Goal: Transaction & Acquisition: Book appointment/travel/reservation

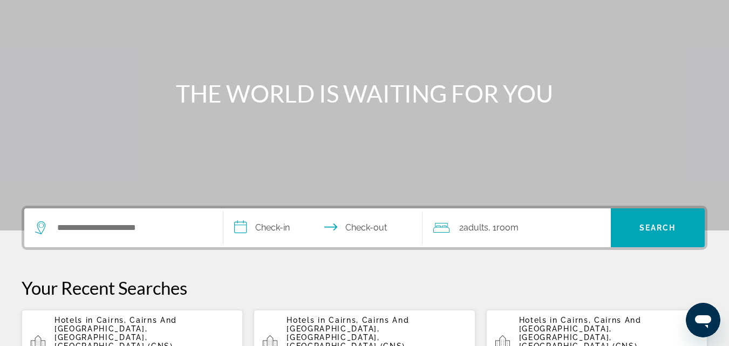
scroll to position [108, 0]
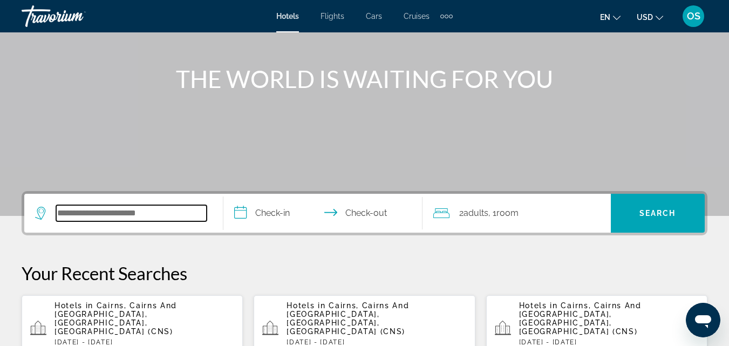
click at [110, 213] on input "Search hotel destination" at bounding box center [131, 213] width 151 height 16
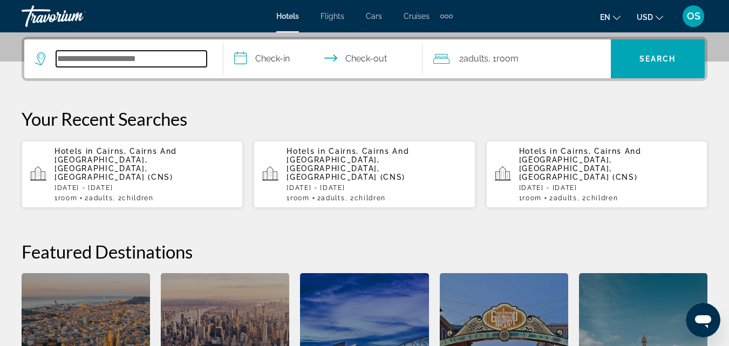
scroll to position [264, 0]
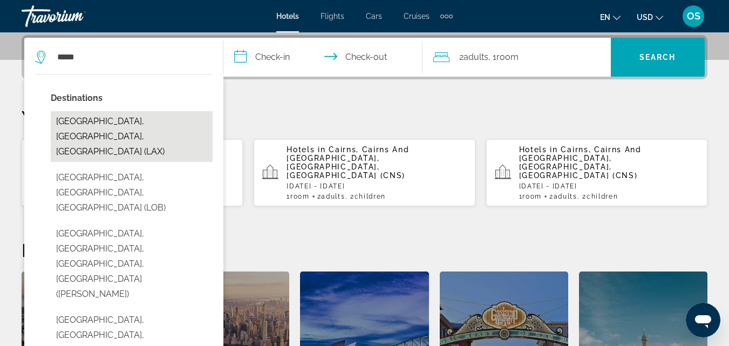
click at [118, 120] on button "[GEOGRAPHIC_DATA], [GEOGRAPHIC_DATA], [GEOGRAPHIC_DATA] (LAX)" at bounding box center [132, 136] width 162 height 51
type input "**********"
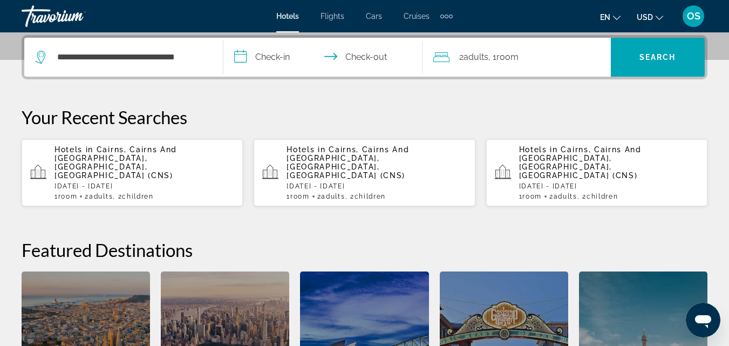
click at [277, 54] on input "**********" at bounding box center [324, 59] width 203 height 42
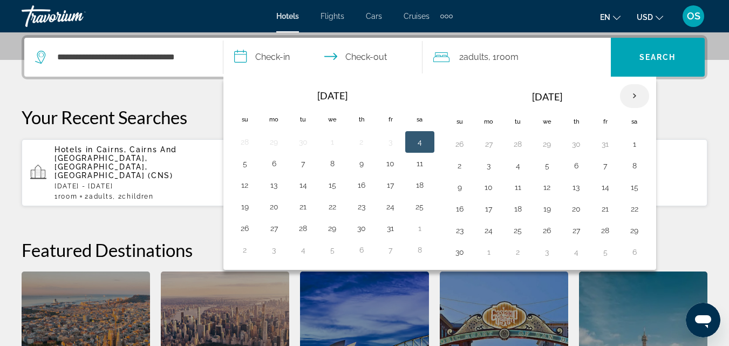
click at [632, 91] on th "Next month" at bounding box center [634, 96] width 29 height 24
click at [518, 190] on button "13" at bounding box center [517, 187] width 17 height 15
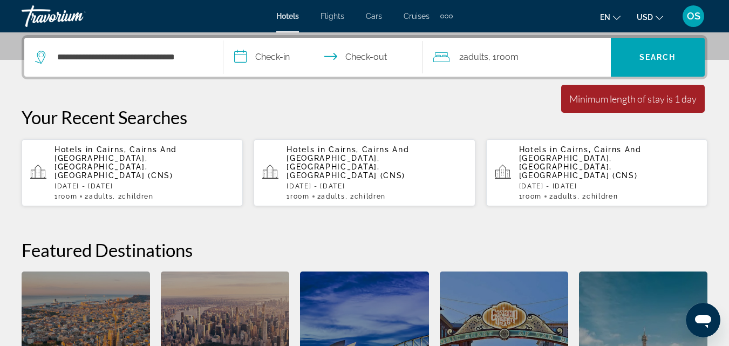
click at [269, 52] on input "**********" at bounding box center [324, 59] width 203 height 42
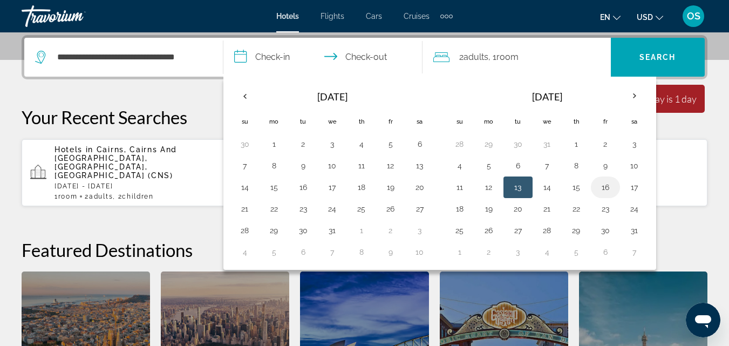
click at [605, 187] on button "16" at bounding box center [605, 187] width 17 height 15
drag, startPoint x: 518, startPoint y: 185, endPoint x: 541, endPoint y: 191, distance: 23.9
click at [541, 191] on tr "11 12 13 14 15 16 17" at bounding box center [547, 187] width 204 height 22
click at [519, 188] on button "13" at bounding box center [517, 187] width 17 height 15
type input "**********"
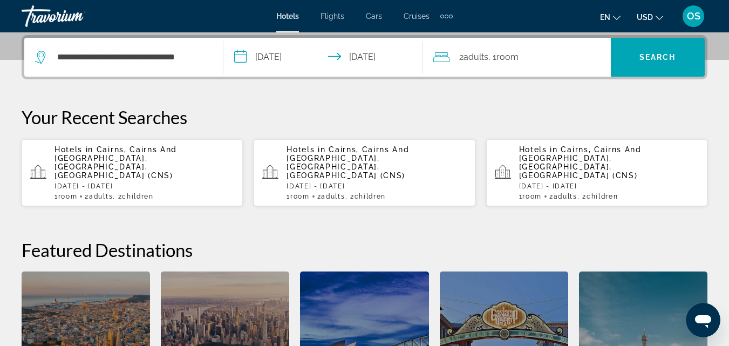
click at [477, 56] on span "Adults" at bounding box center [475, 57] width 25 height 10
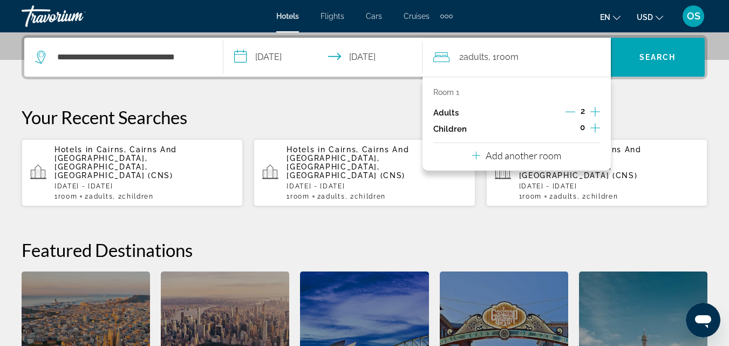
click at [597, 126] on icon "Increment children" at bounding box center [595, 127] width 10 height 13
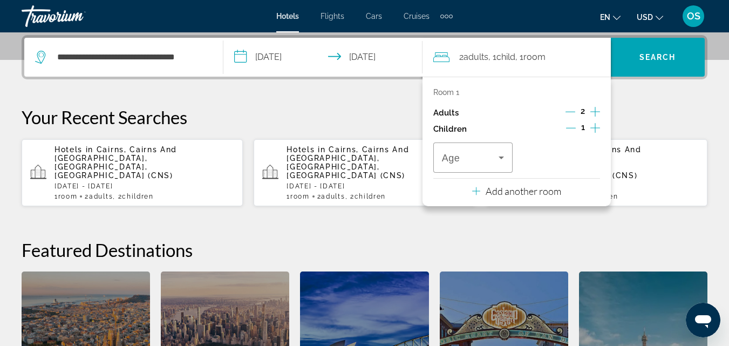
click at [596, 127] on icon "Increment children" at bounding box center [595, 127] width 10 height 13
click at [496, 154] on icon "Travelers: 2 adults, 2 children" at bounding box center [501, 157] width 13 height 13
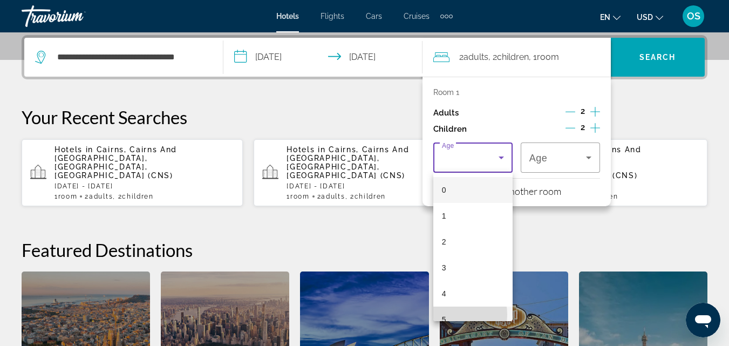
click at [448, 314] on mat-option "5" at bounding box center [472, 319] width 79 height 26
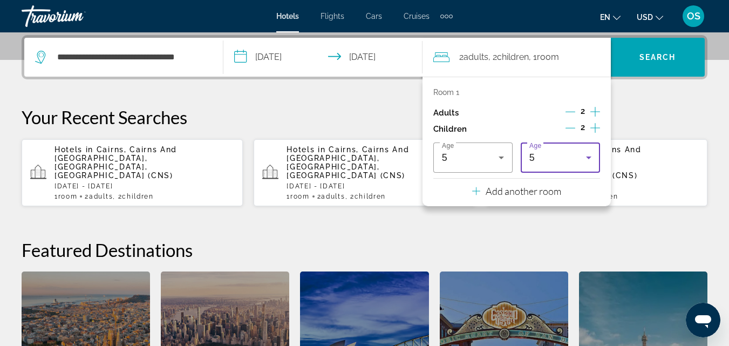
click at [593, 158] on icon "Travelers: 2 adults, 2 children" at bounding box center [588, 157] width 13 height 13
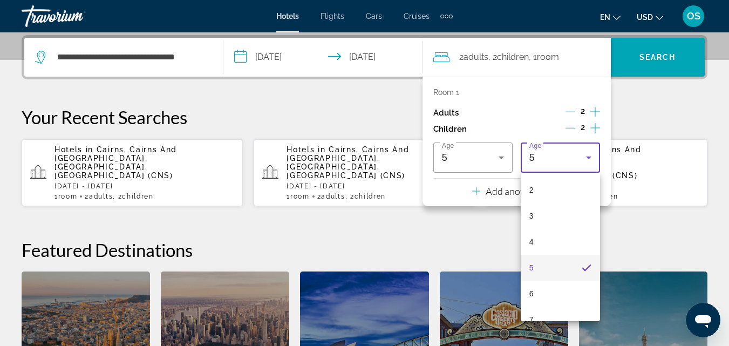
scroll to position [119, 0]
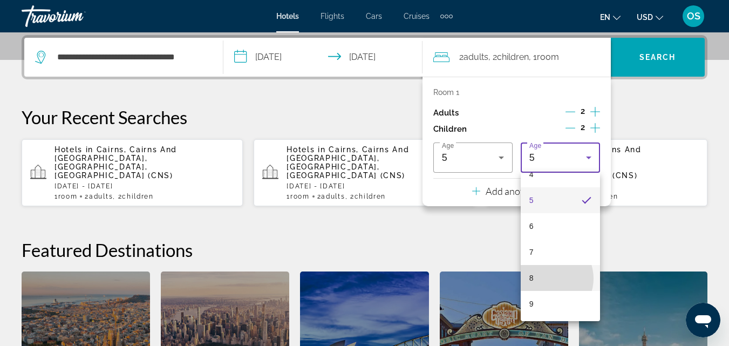
click at [547, 278] on mat-option "8" at bounding box center [560, 278] width 79 height 26
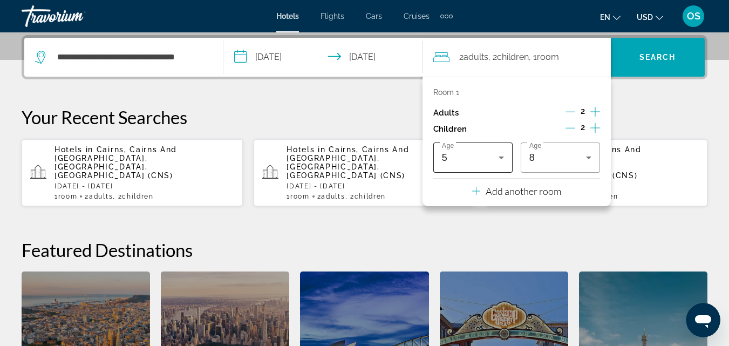
click at [502, 154] on icon "Travelers: 2 adults, 2 children" at bounding box center [501, 157] width 13 height 13
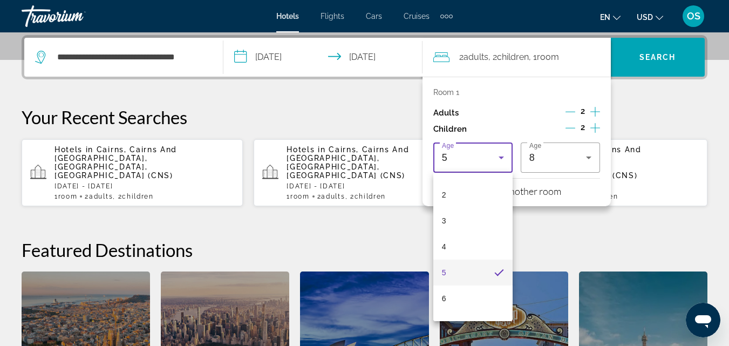
scroll to position [65, 0]
click at [454, 276] on mat-option "6" at bounding box center [472, 280] width 79 height 26
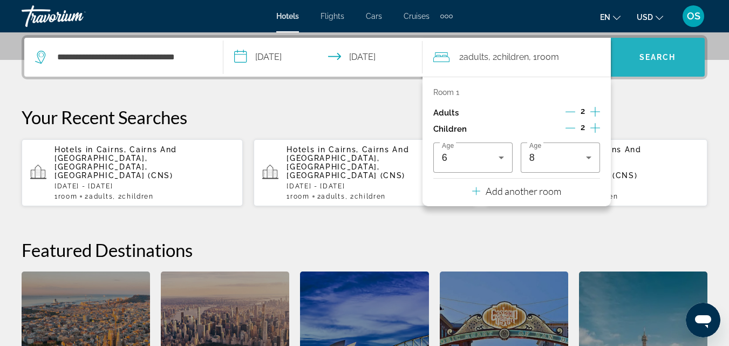
click at [658, 53] on span "Search" at bounding box center [657, 57] width 37 height 9
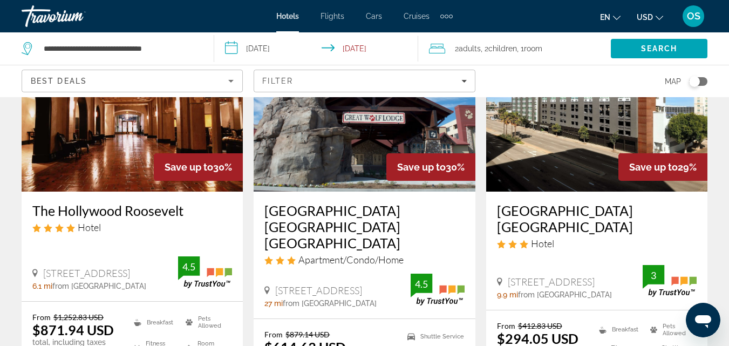
scroll to position [1456, 0]
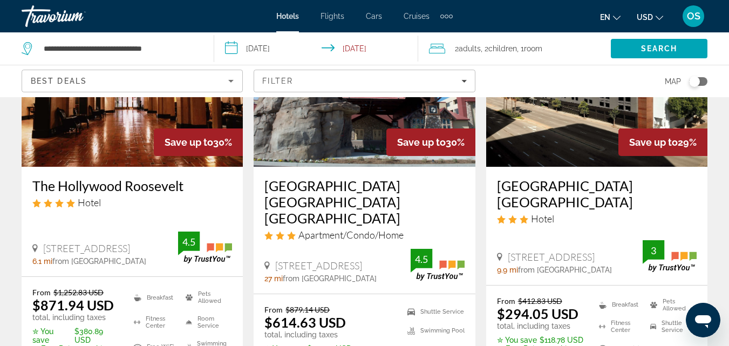
click at [565, 177] on h3 "[GEOGRAPHIC_DATA] [GEOGRAPHIC_DATA]" at bounding box center [597, 193] width 200 height 32
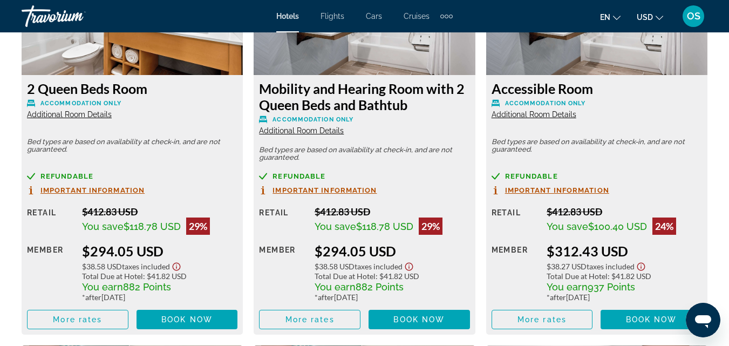
scroll to position [1349, 0]
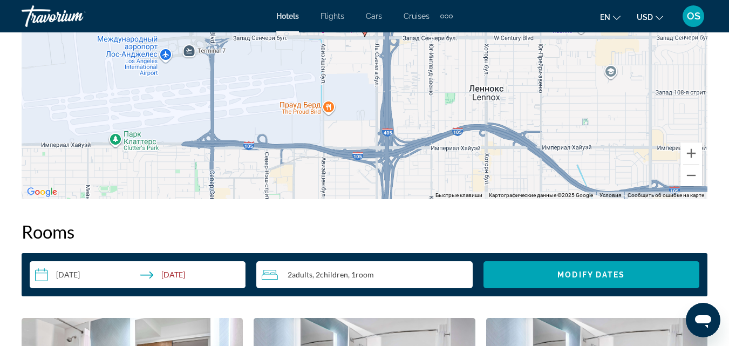
click at [656, 13] on mat-icon "Change currency" at bounding box center [659, 16] width 8 height 8
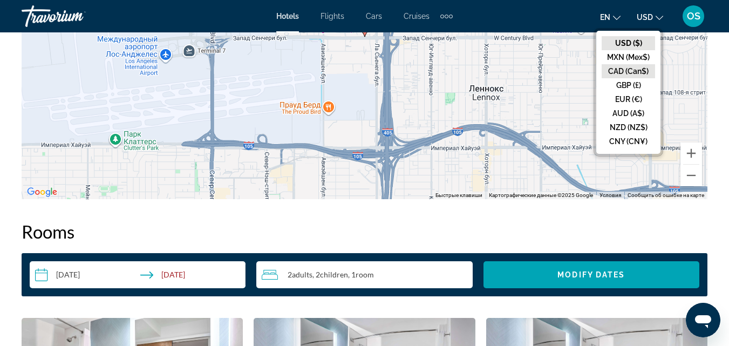
click at [622, 71] on button "CAD (Can$)" at bounding box center [627, 71] width 53 height 14
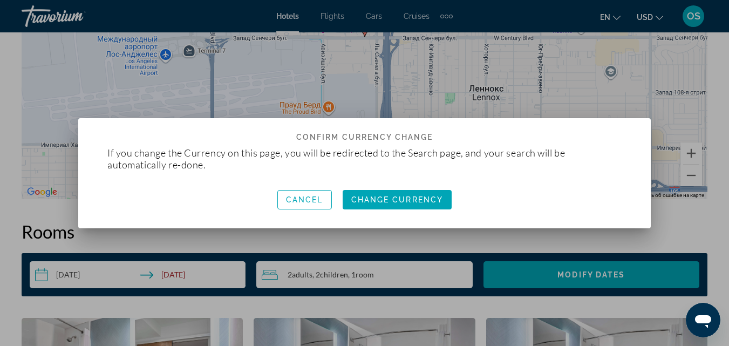
scroll to position [0, 0]
click at [386, 198] on span "Change Currency" at bounding box center [397, 199] width 92 height 9
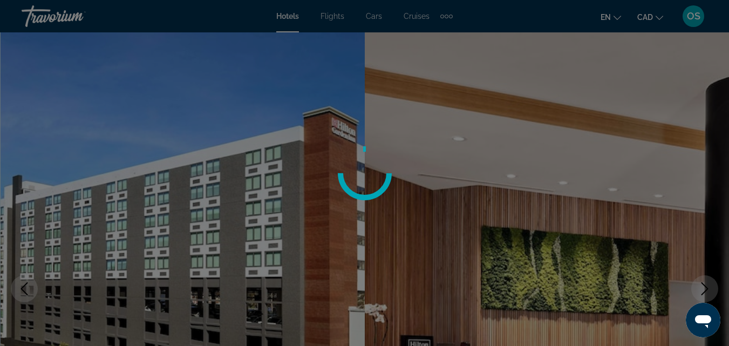
scroll to position [1349, 0]
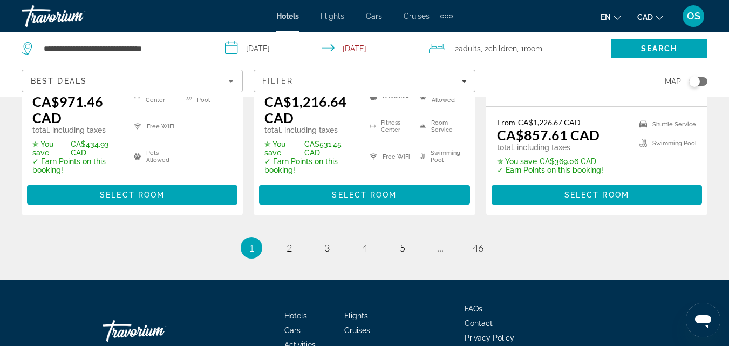
scroll to position [1712, 0]
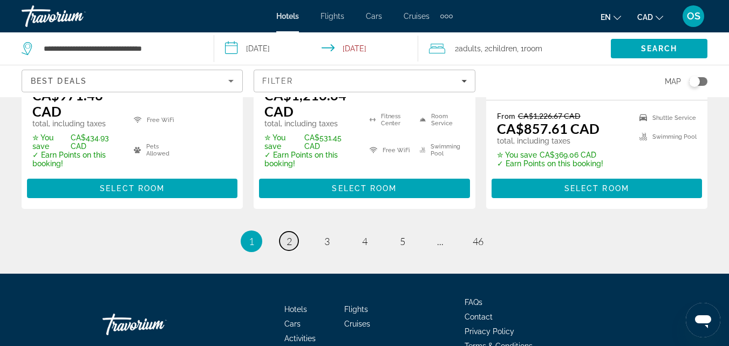
click at [288, 235] on span "2" at bounding box center [288, 241] width 5 height 12
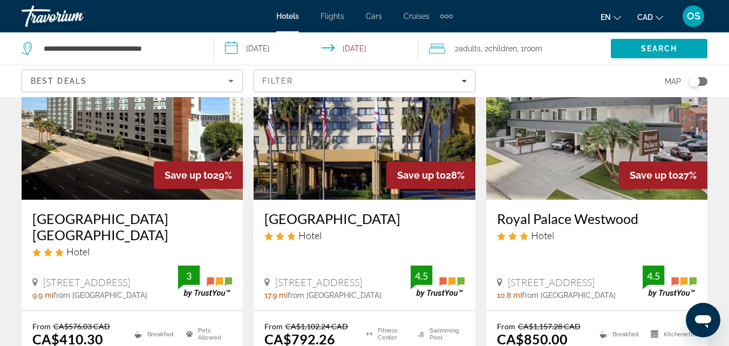
scroll to position [162, 0]
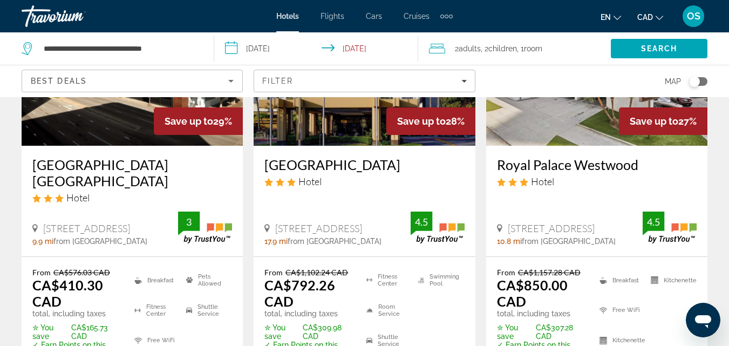
click at [340, 133] on img "Main content" at bounding box center [364, 59] width 221 height 173
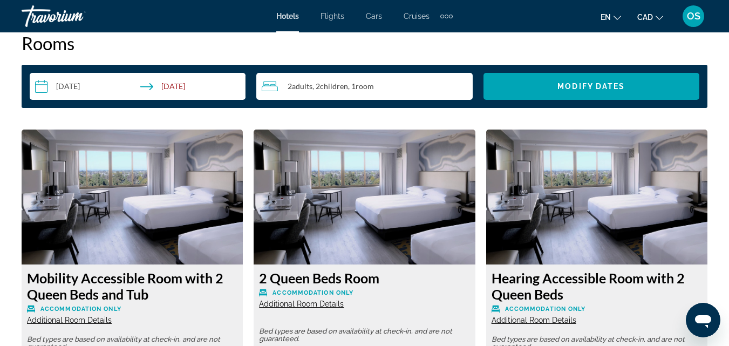
scroll to position [1564, 0]
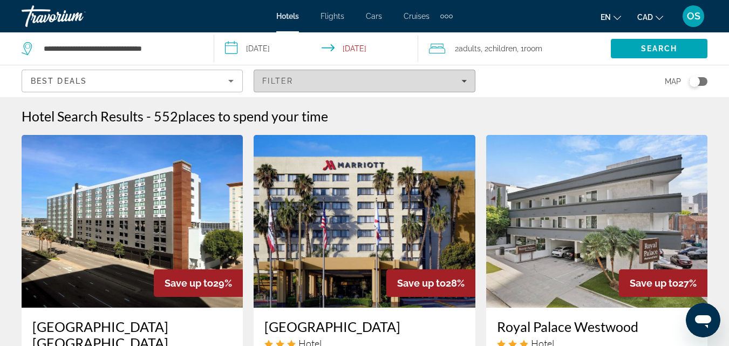
click at [465, 79] on icon "Filters" at bounding box center [463, 80] width 5 height 5
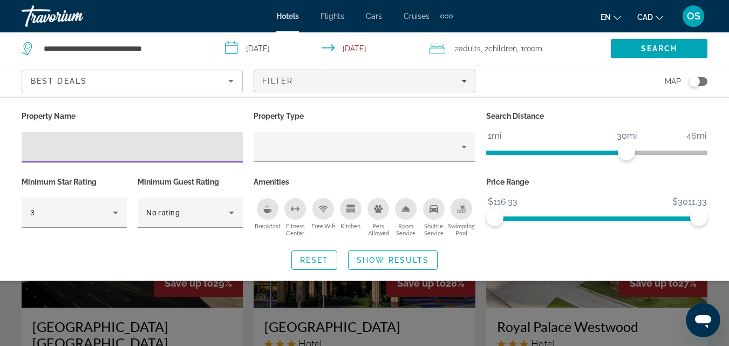
click at [529, 79] on div "Map" at bounding box center [596, 81] width 221 height 32
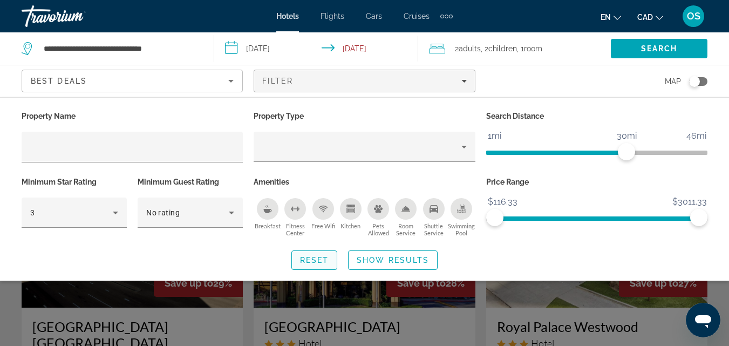
click at [316, 262] on span "Reset" at bounding box center [314, 260] width 29 height 9
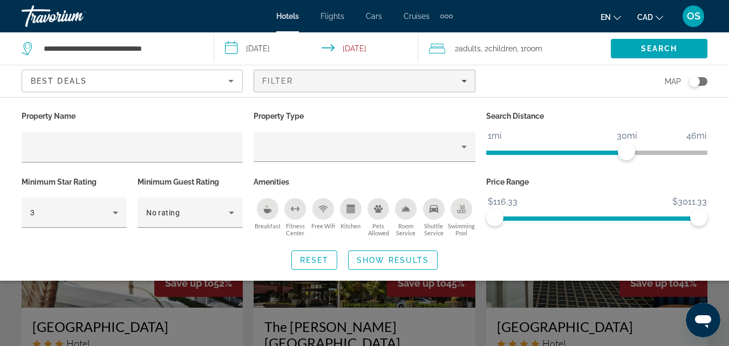
click at [718, 298] on div "Search widget" at bounding box center [364, 254] width 729 height 184
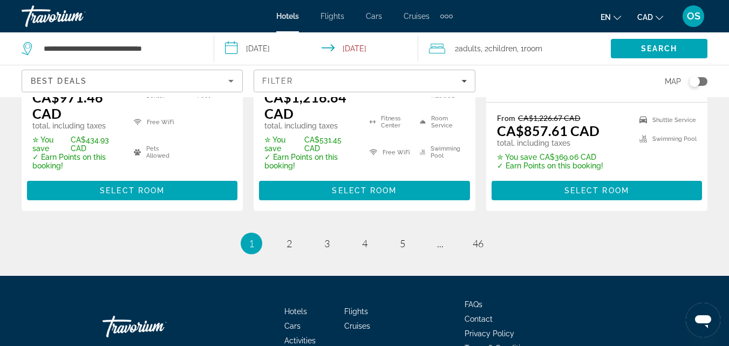
scroll to position [1712, 0]
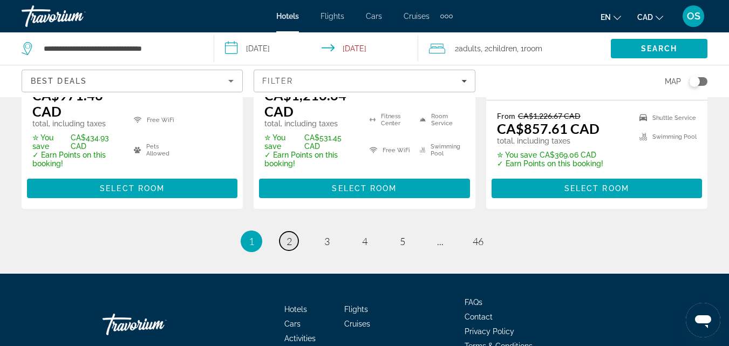
click at [288, 235] on span "2" at bounding box center [288, 241] width 5 height 12
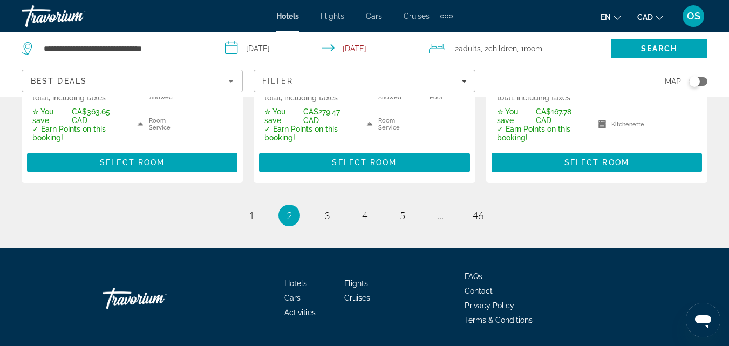
scroll to position [1773, 0]
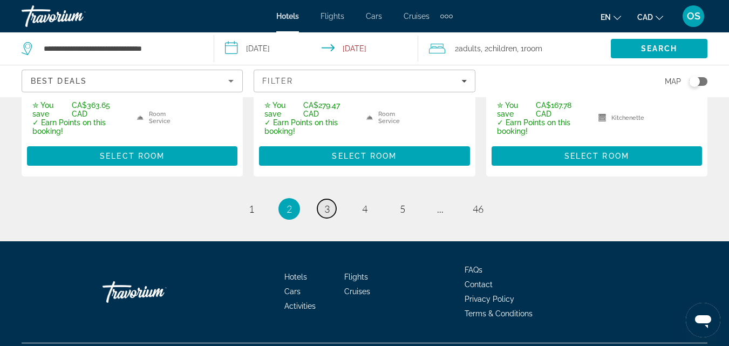
click at [322, 199] on link "page 3" at bounding box center [326, 208] width 19 height 19
